Goal: Transaction & Acquisition: Purchase product/service

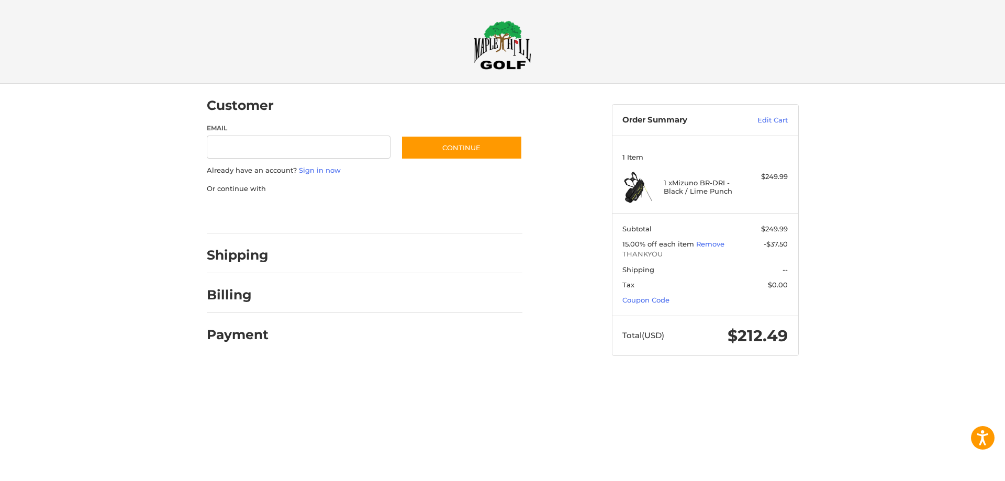
click at [290, 150] on input "Email" at bounding box center [299, 148] width 184 height 24
type input "**********"
click at [401, 136] on button "Continue" at bounding box center [461, 148] width 121 height 24
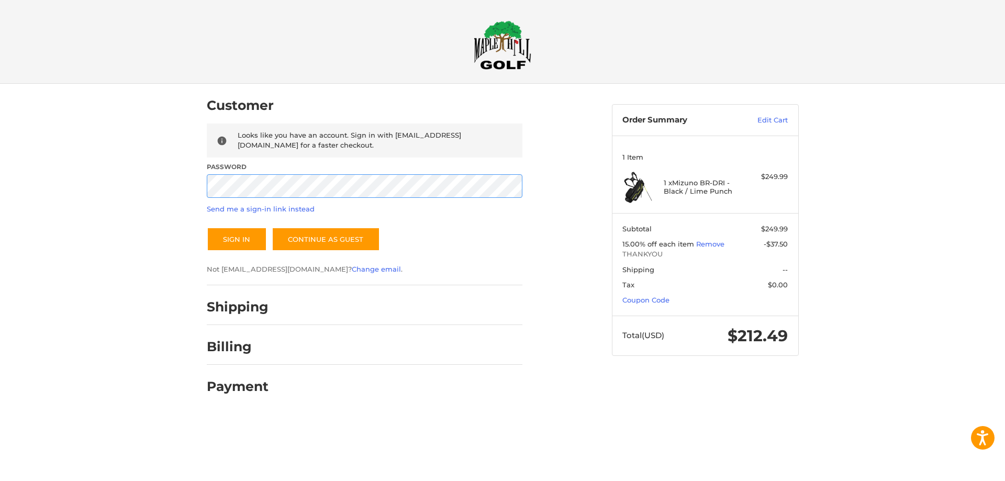
click at [207, 227] on button "Sign In" at bounding box center [237, 239] width 60 height 24
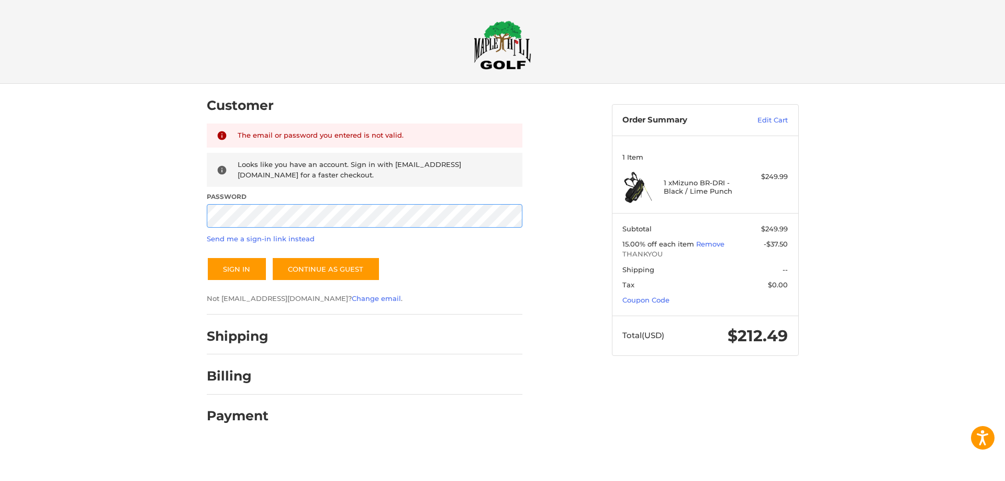
click at [194, 223] on div "Customer Returning Customer The email or password you entered is not valid. Loo…" at bounding box center [502, 264] width 628 height 360
click at [207, 257] on button "Sign In" at bounding box center [237, 269] width 60 height 24
click at [165, 217] on div "Customer Returning Customer The email or password you entered is not valid. Loo…" at bounding box center [502, 264] width 1005 height 360
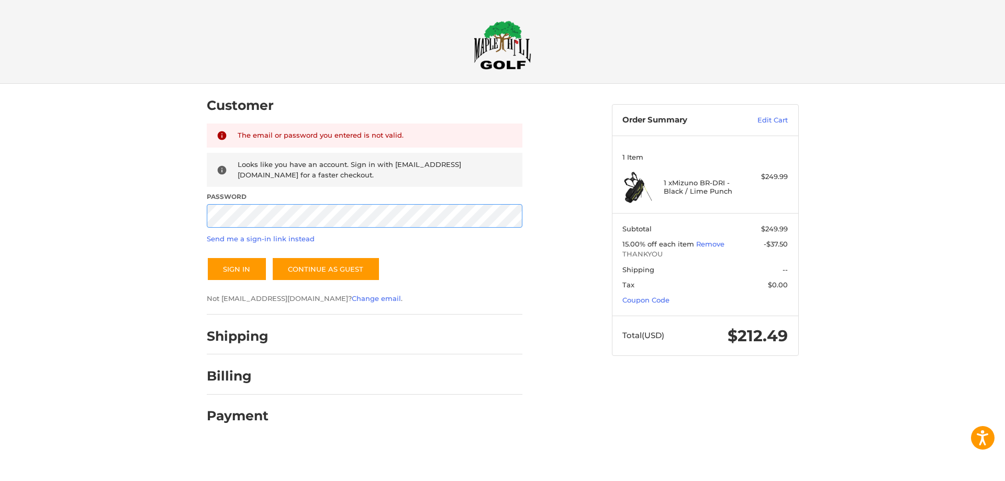
click at [207, 257] on button "Sign In" at bounding box center [237, 269] width 60 height 24
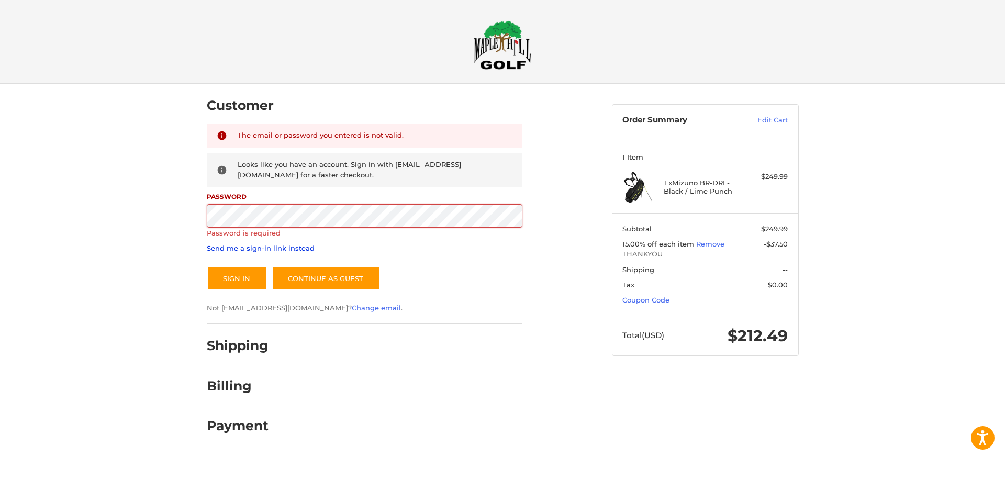
click at [229, 249] on link "Send me a sign-in link instead" at bounding box center [261, 248] width 108 height 8
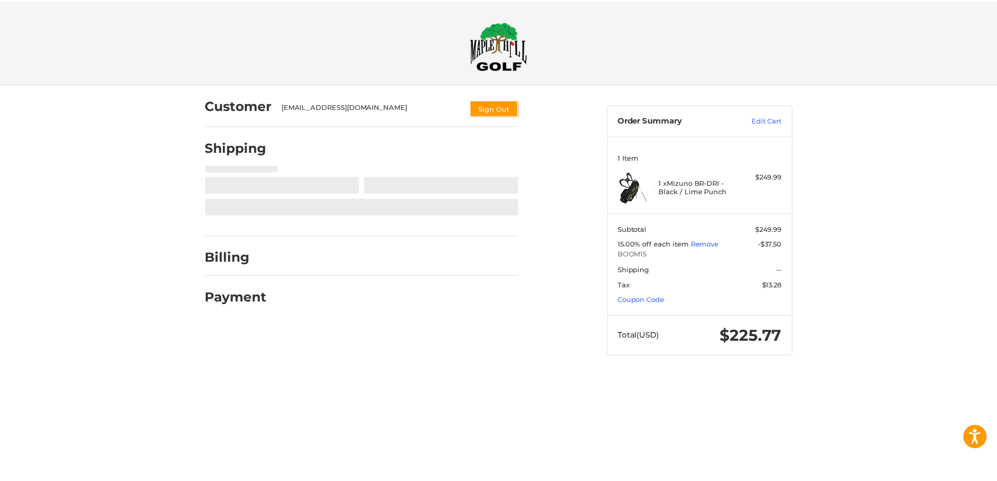
scroll to position [29, 0]
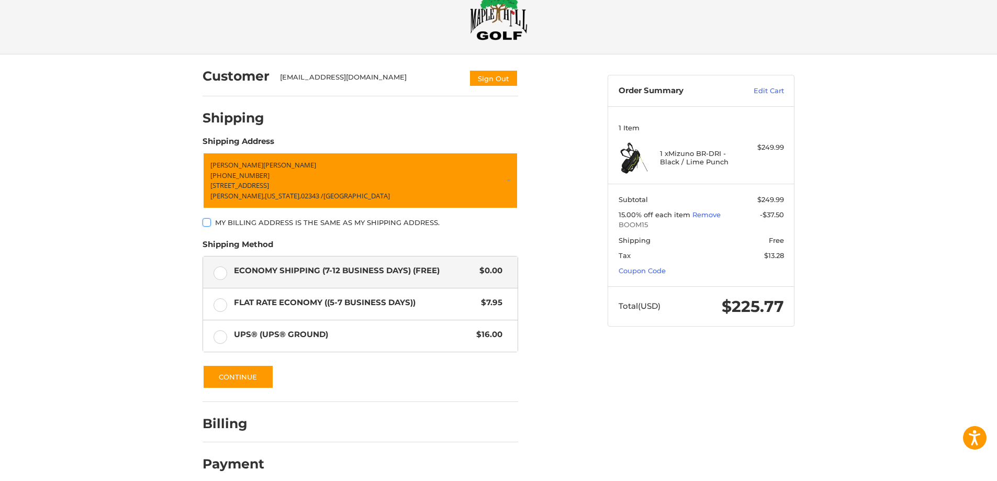
drag, startPoint x: 906, startPoint y: 220, endPoint x: 901, endPoint y: 164, distance: 55.8
click at [906, 219] on div "Customer allanz47@hotmail.com Sign Out Shipping Shipping Address Allan Zamora +…" at bounding box center [498, 272] width 997 height 437
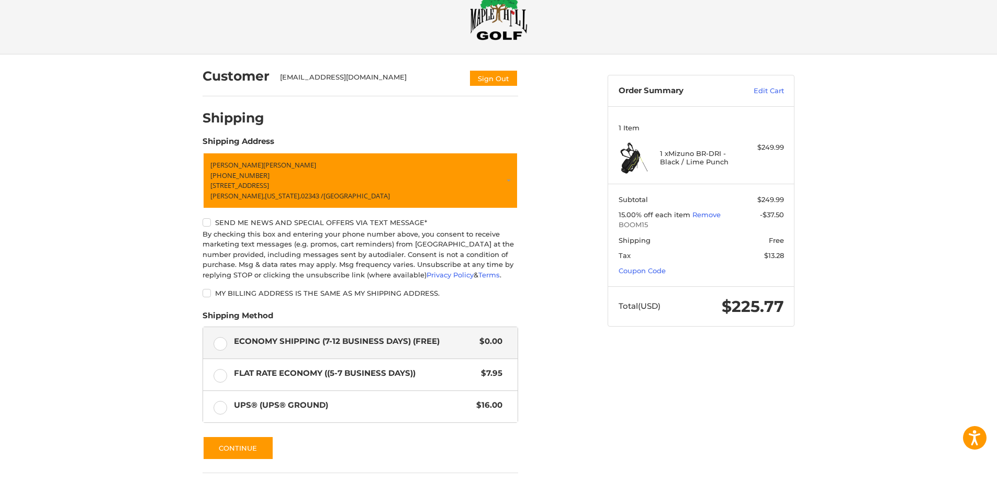
drag, startPoint x: 686, startPoint y: 423, endPoint x: 682, endPoint y: 407, distance: 16.8
click at [686, 423] on div "Customer allanz47@hotmail.com Sign Out Shipping Shipping Address Allan Zamora +…" at bounding box center [499, 308] width 628 height 508
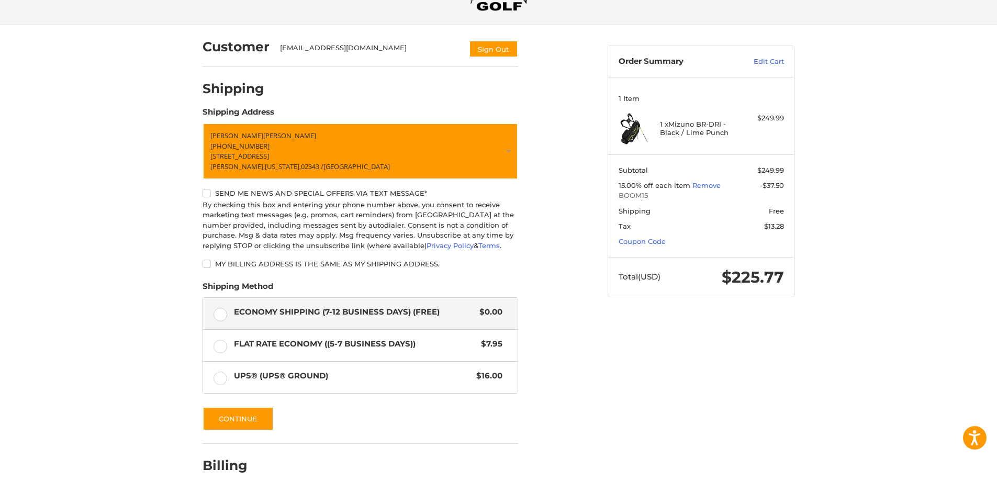
scroll to position [0, 0]
